Goal: Go to known website: Go to known website

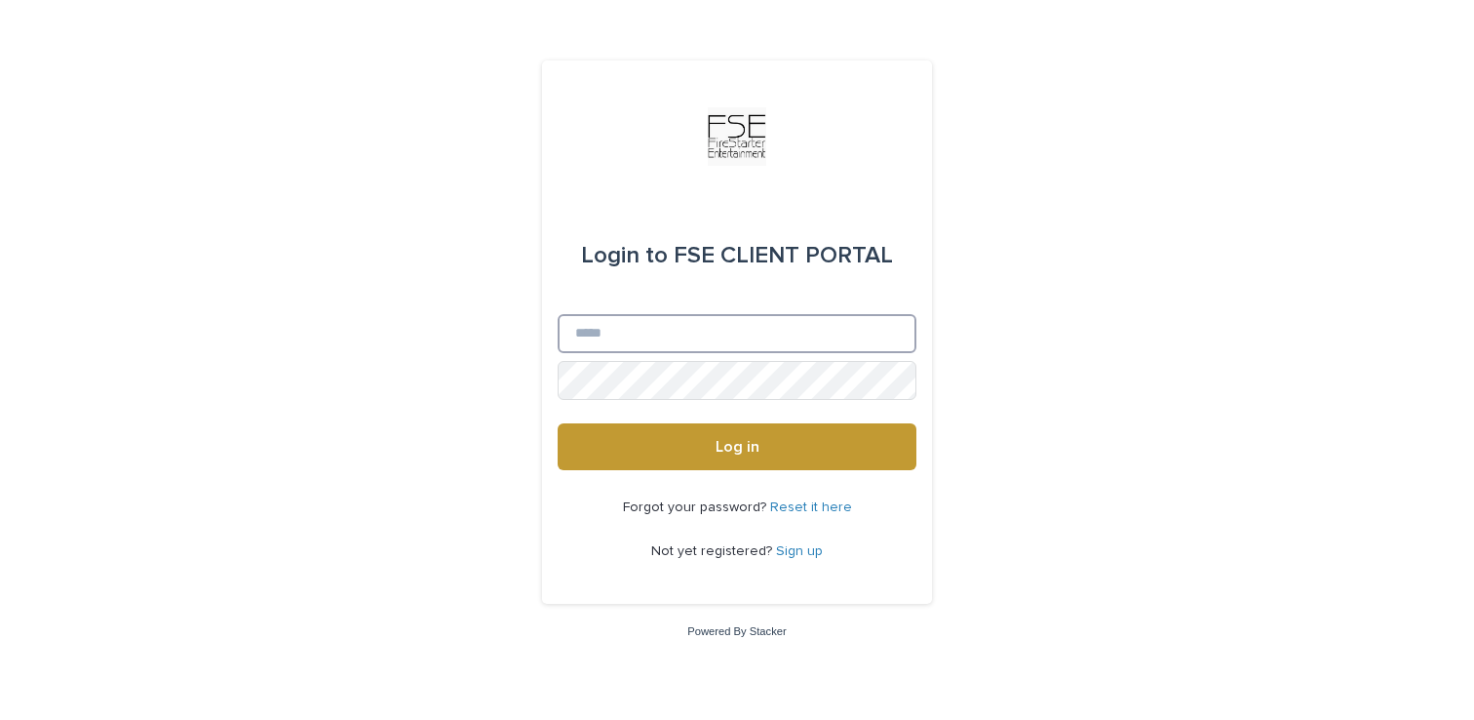
type input "**********"
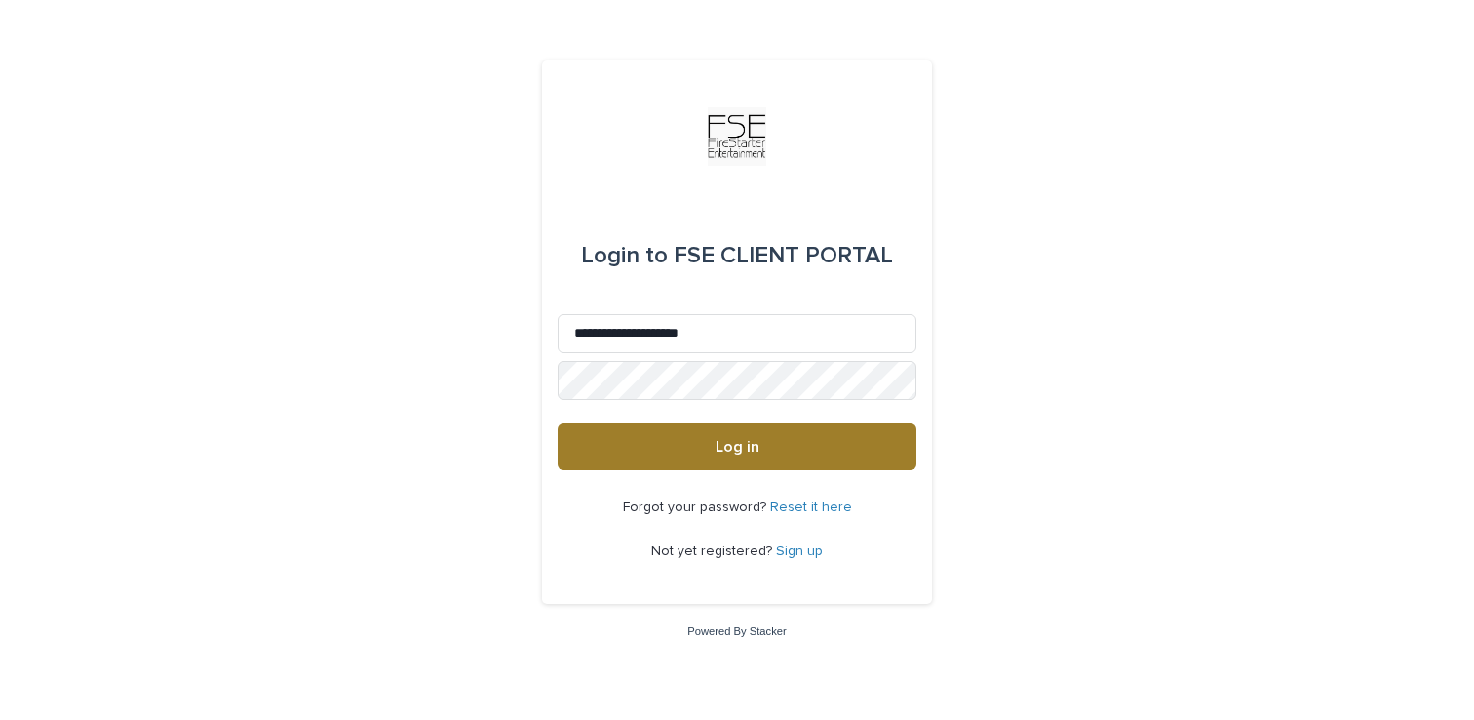
click at [713, 467] on button "Log in" at bounding box center [737, 446] width 359 height 47
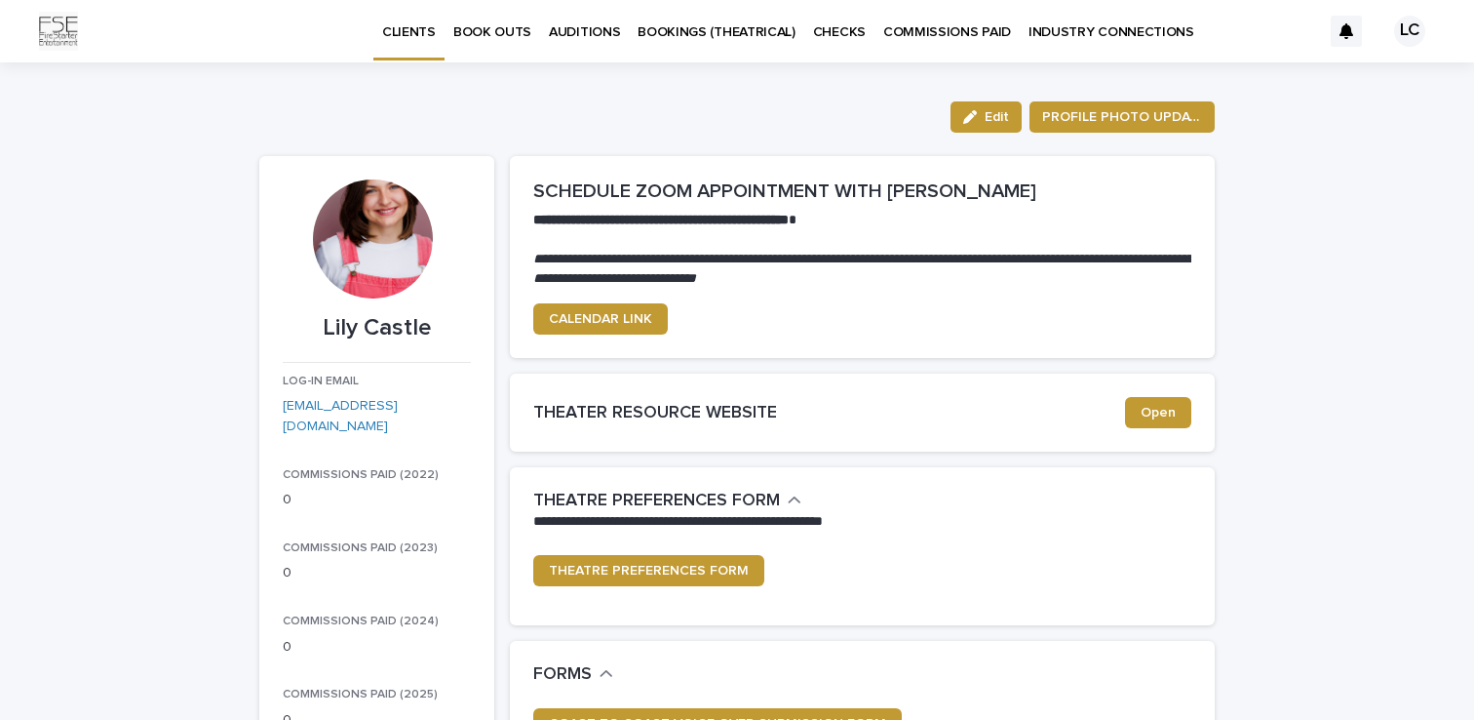
click at [1412, 22] on div "LC" at bounding box center [1409, 31] width 31 height 31
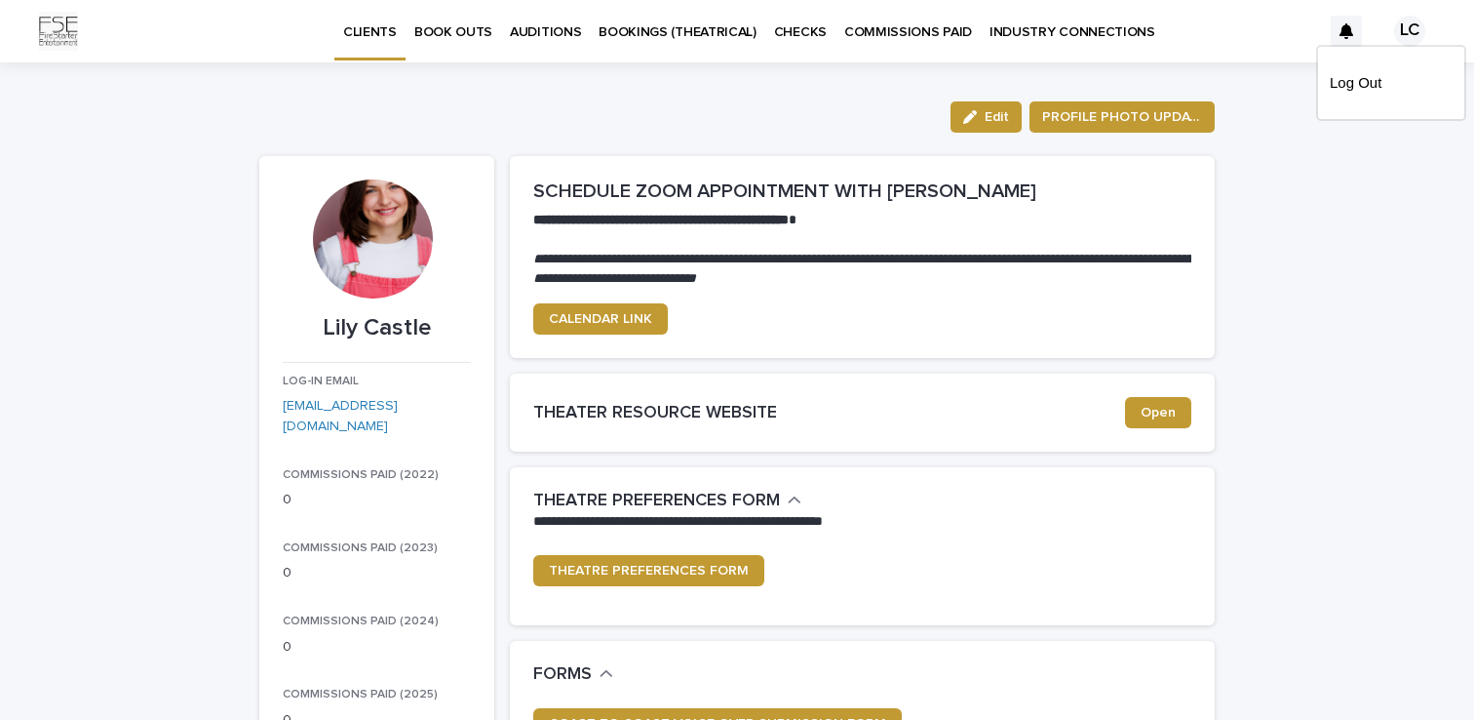
click at [1156, 422] on link "Open" at bounding box center [1158, 412] width 66 height 31
